Goal: Task Accomplishment & Management: Manage account settings

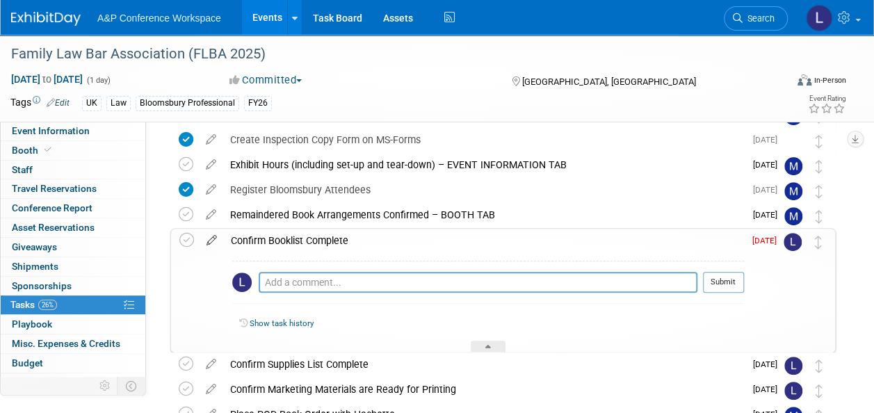
click at [207, 236] on icon at bounding box center [212, 237] width 24 height 17
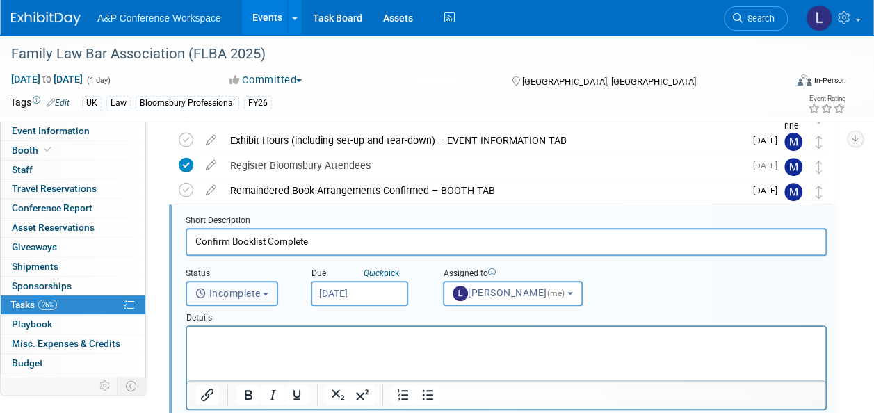
click at [241, 296] on span "Incomplete" at bounding box center [227, 293] width 65 height 11
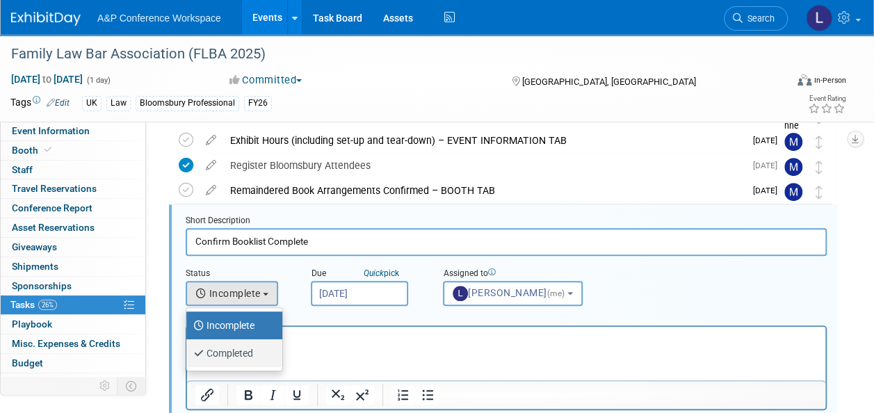
click at [242, 351] on label "Completed" at bounding box center [230, 353] width 75 height 22
click at [188, 351] on input "Completed" at bounding box center [183, 351] width 9 height 9
select select "3"
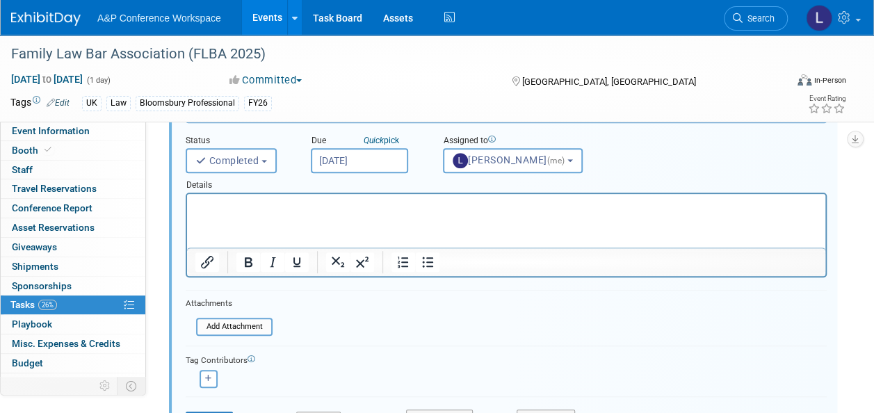
scroll to position [316, 0]
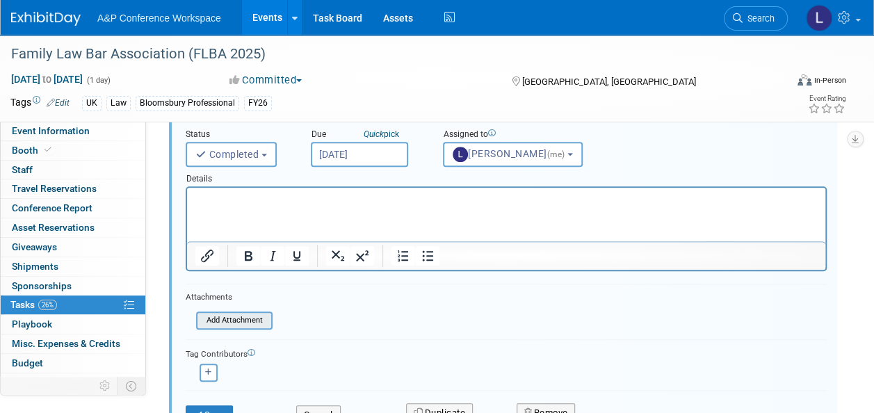
click at [245, 319] on input "file" at bounding box center [200, 320] width 142 height 15
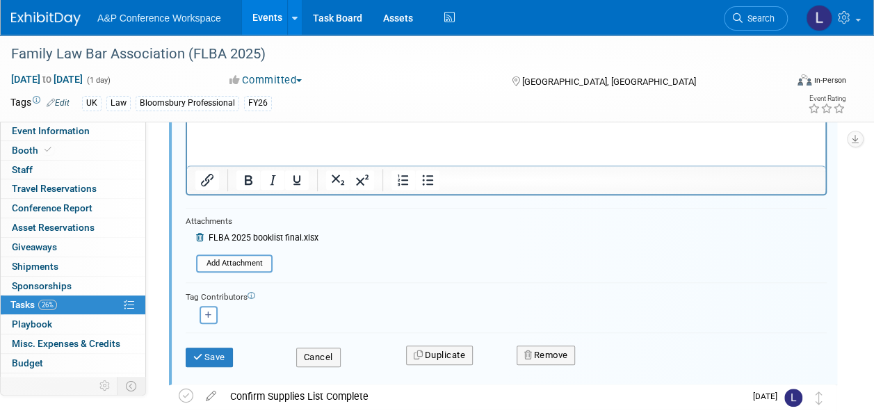
scroll to position [247, 0]
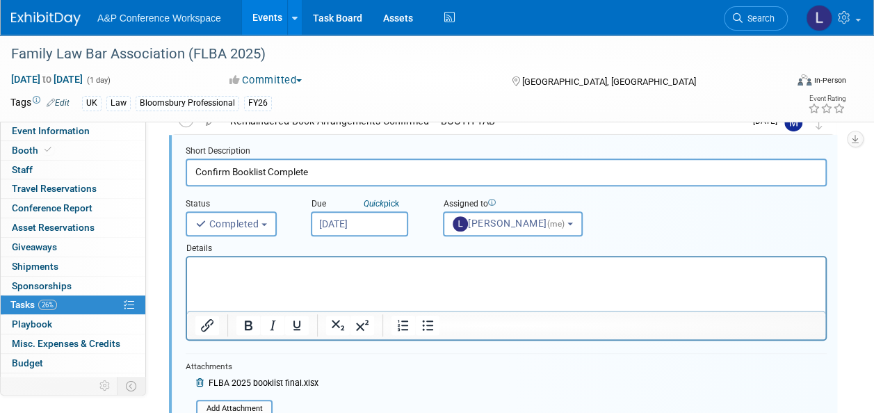
click at [316, 276] on html at bounding box center [506, 266] width 638 height 19
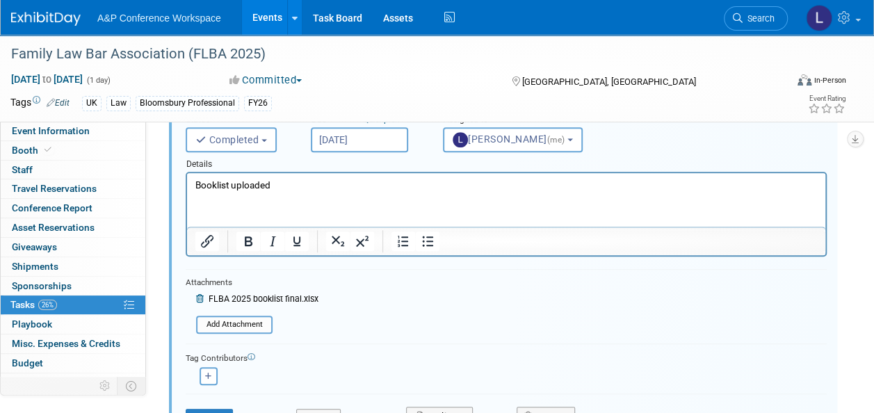
scroll to position [386, 0]
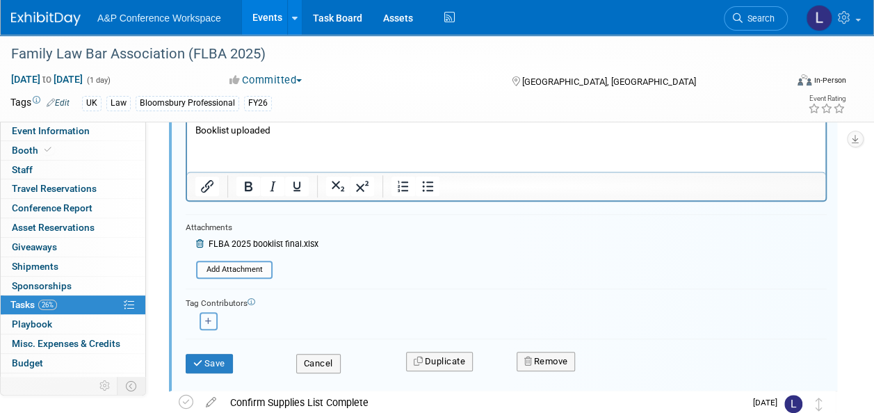
click at [206, 319] on icon "button" at bounding box center [208, 322] width 7 height 8
select select
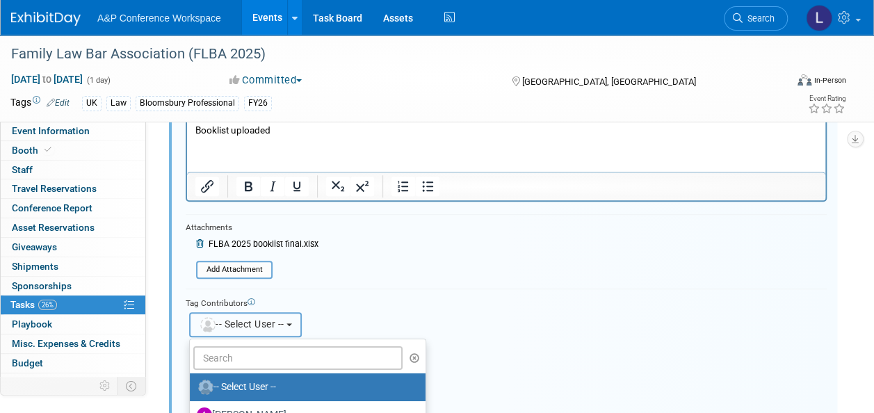
click at [250, 319] on span "-- Select User --" at bounding box center [242, 324] width 86 height 11
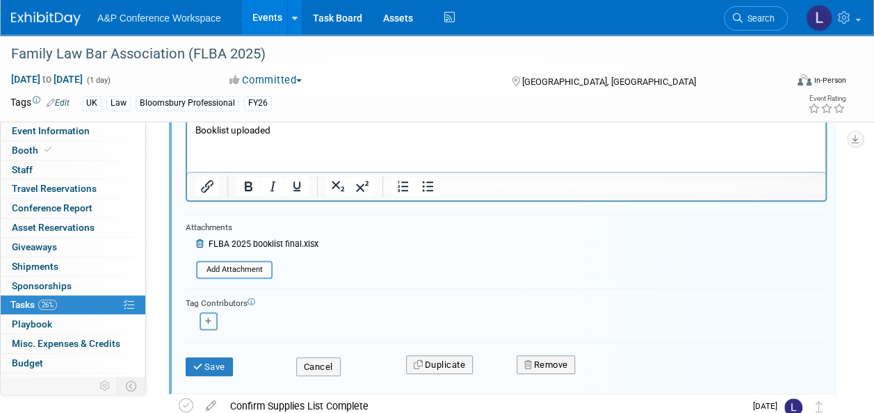
click at [211, 319] on button "button" at bounding box center [209, 321] width 18 height 18
select select
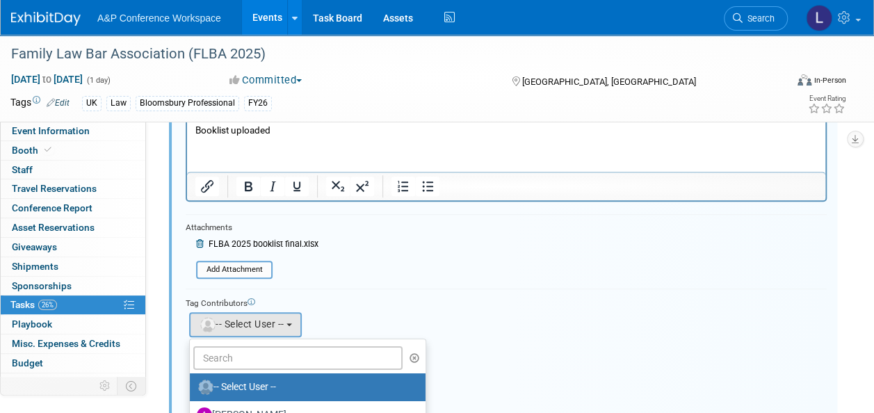
click at [407, 295] on div "Tag Contributors" at bounding box center [506, 302] width 641 height 15
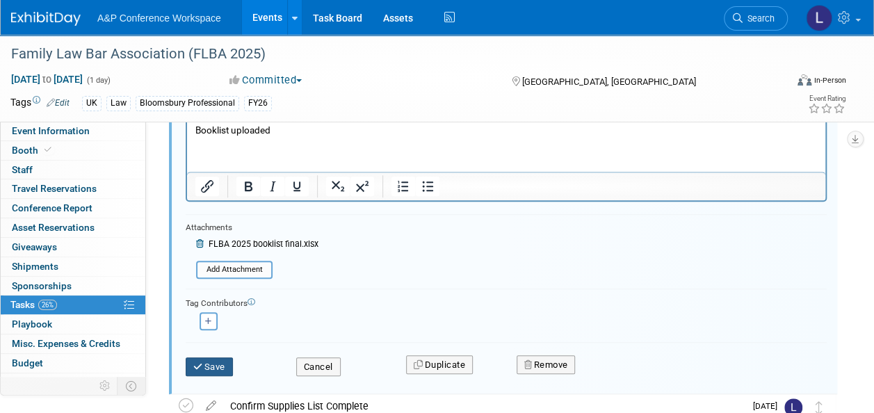
click at [205, 366] on button "Save" at bounding box center [209, 366] width 47 height 19
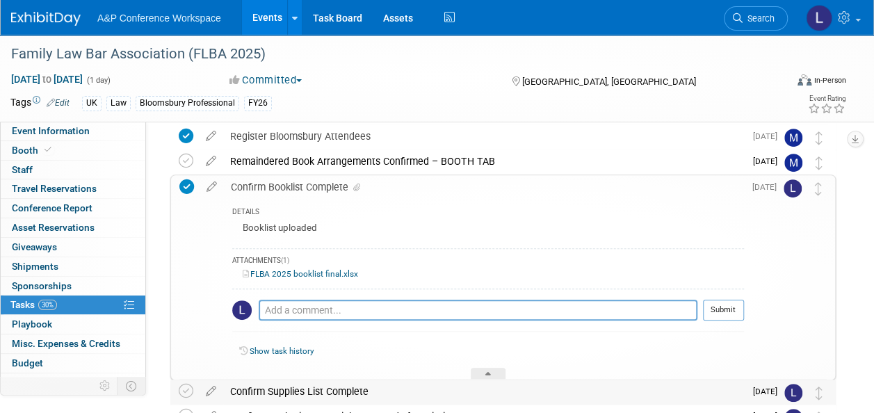
scroll to position [177, 0]
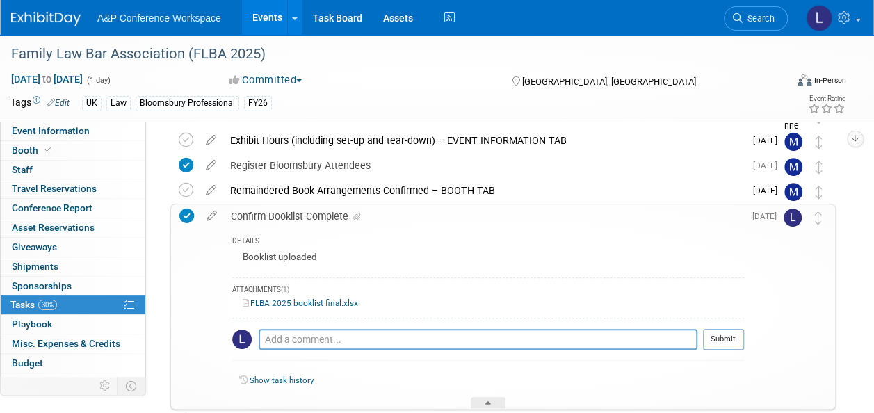
click at [561, 285] on div "ATTACHMENTS (1)" at bounding box center [488, 291] width 512 height 12
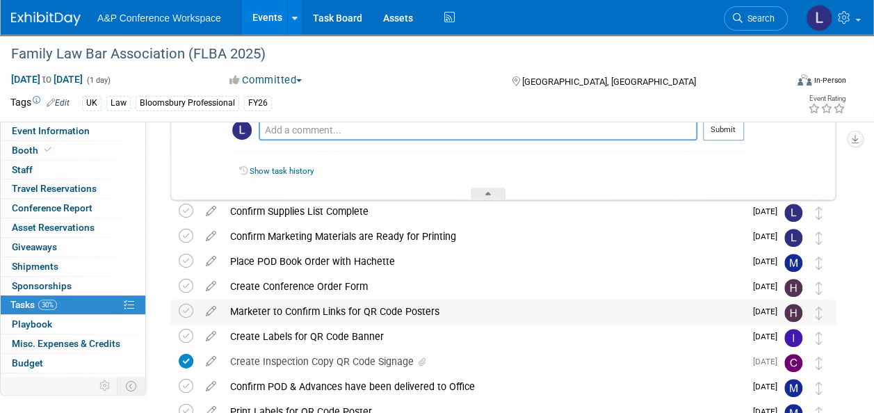
scroll to position [386, 0]
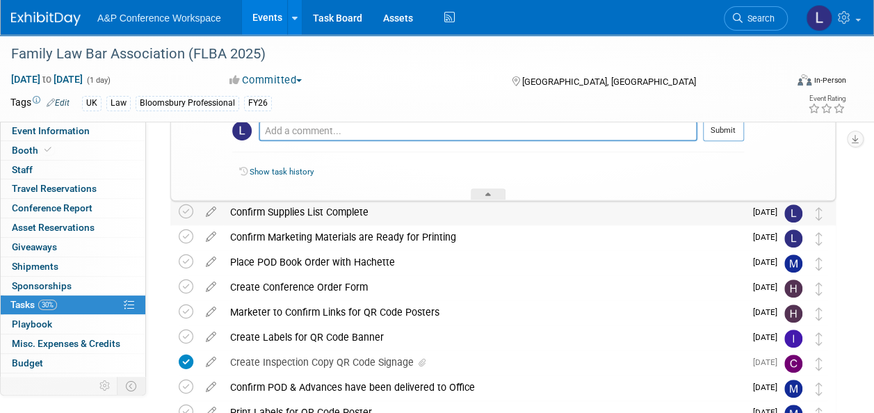
click at [341, 214] on div "Confirm Supplies List Complete" at bounding box center [484, 212] width 522 height 24
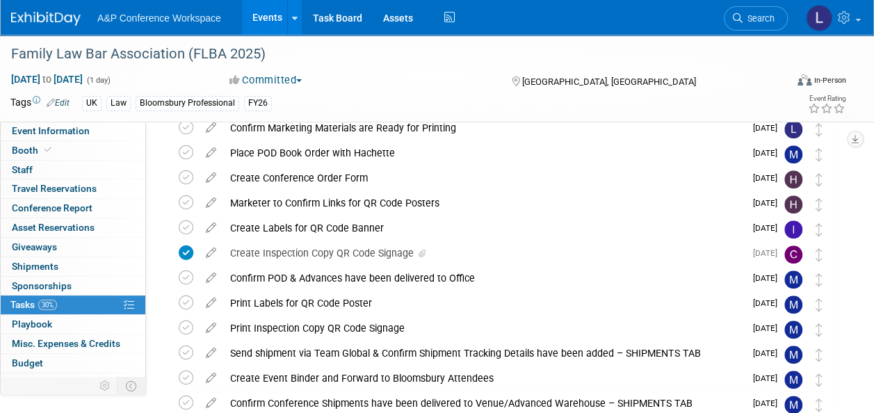
scroll to position [664, 0]
